Goal: Transaction & Acquisition: Purchase product/service

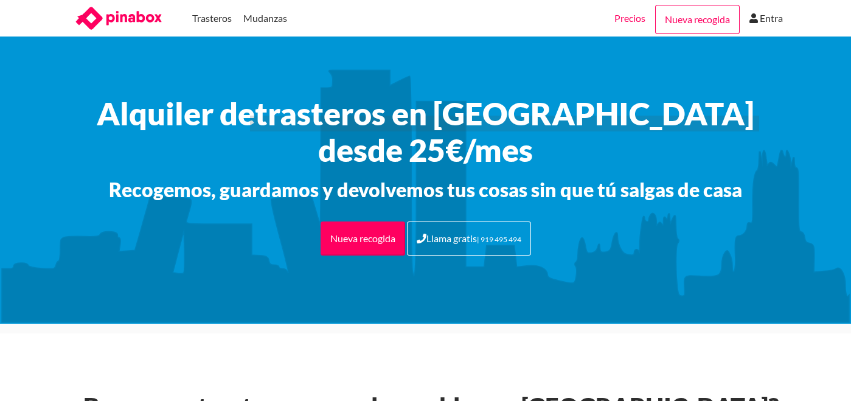
click at [630, 27] on link "Precios" at bounding box center [629, 18] width 31 height 36
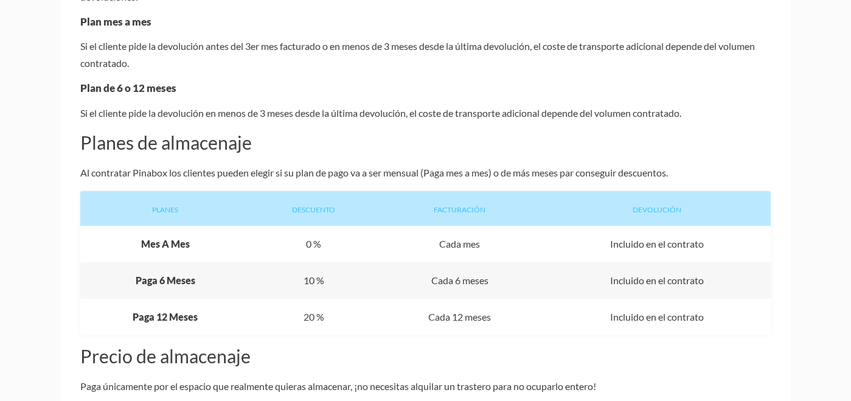
scroll to position [730, 0]
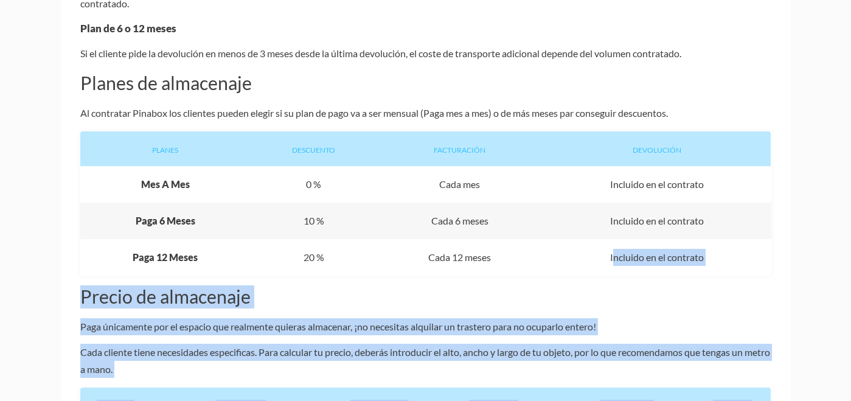
drag, startPoint x: 608, startPoint y: 254, endPoint x: 632, endPoint y: 254, distance: 24.3
click at [52, 8] on div "Bienvenido a Pinabox En Pinabox cada petición puede contener nuestras cajas o b…" at bounding box center [425, 232] width 851 height 1565
click at [624, 258] on div "Devolución Incluido en el contrato" at bounding box center [656, 257] width 228 height 36
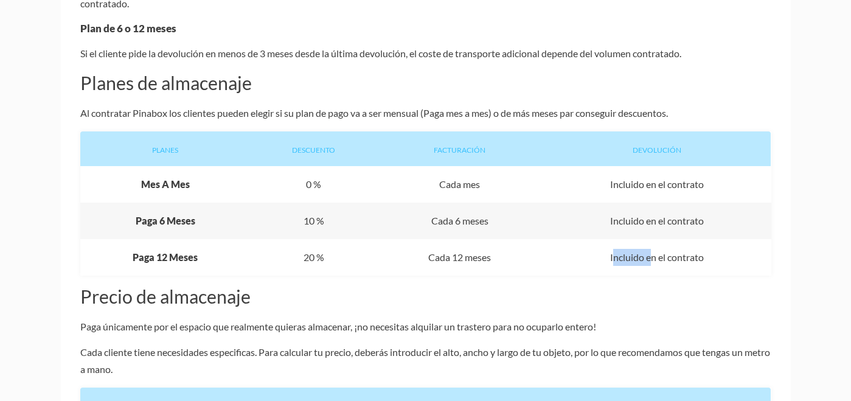
click at [624, 258] on div "Devolución Incluido en el contrato" at bounding box center [656, 257] width 228 height 36
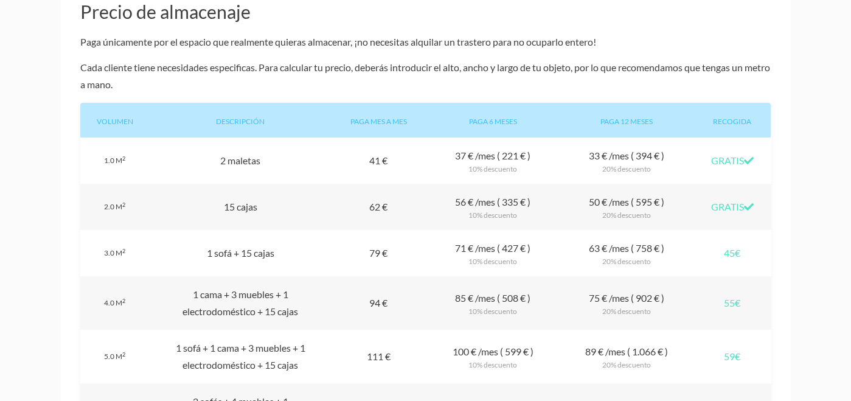
scroll to position [1034, 0]
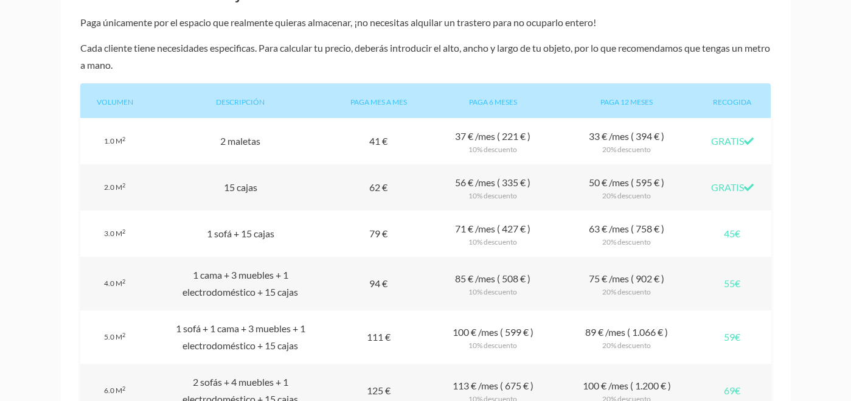
click at [591, 227] on div "Plan 12 meses 63 € /mes ( 758 € ) 20% descuento" at bounding box center [626, 233] width 134 height 46
click at [632, 230] on div "Plan 12 meses 63 € /mes ( 758 € ) 20% descuento" at bounding box center [626, 233] width 134 height 46
